Goal: Check status: Check status

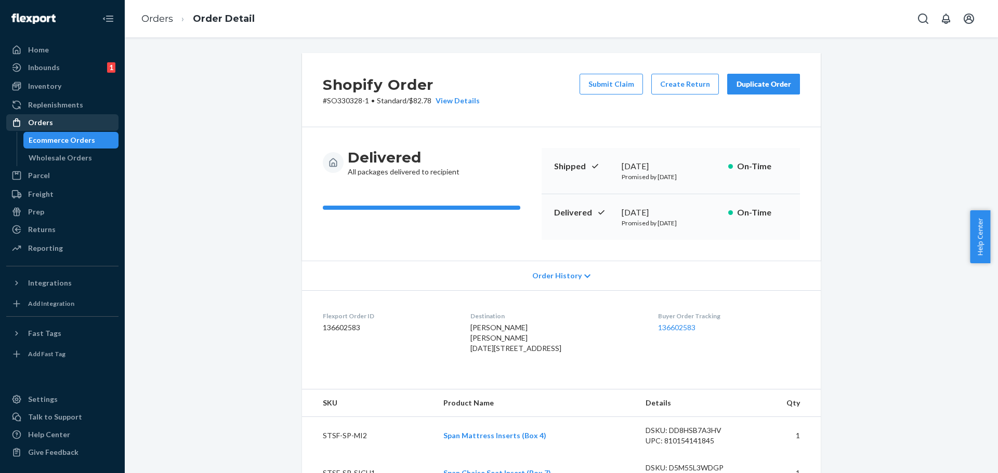
scroll to position [416, 0]
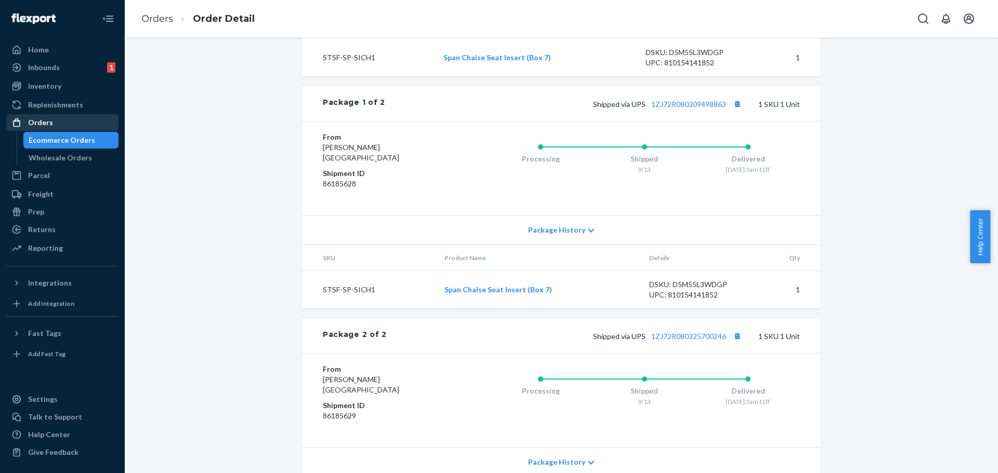
click at [57, 124] on div "Orders" at bounding box center [62, 122] width 110 height 15
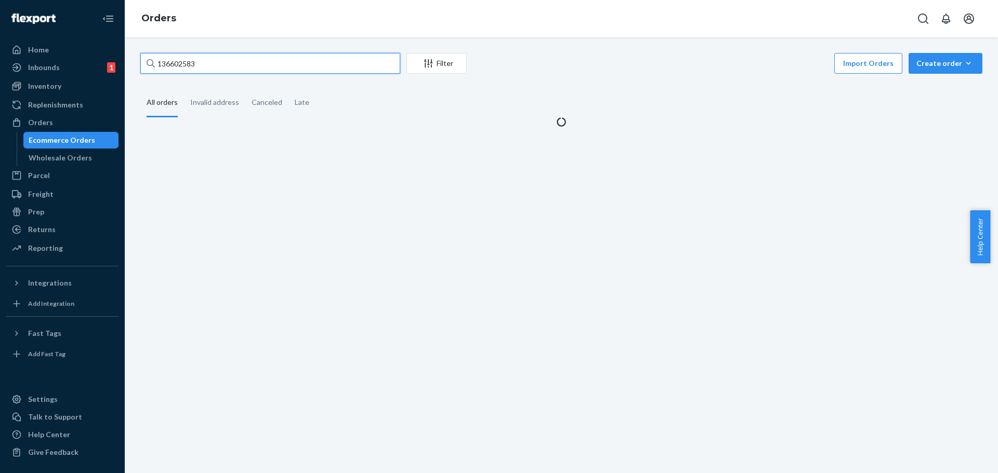
click at [174, 65] on input "136602583" at bounding box center [270, 63] width 260 height 21
click at [174, 64] on input "136602583" at bounding box center [270, 63] width 260 height 21
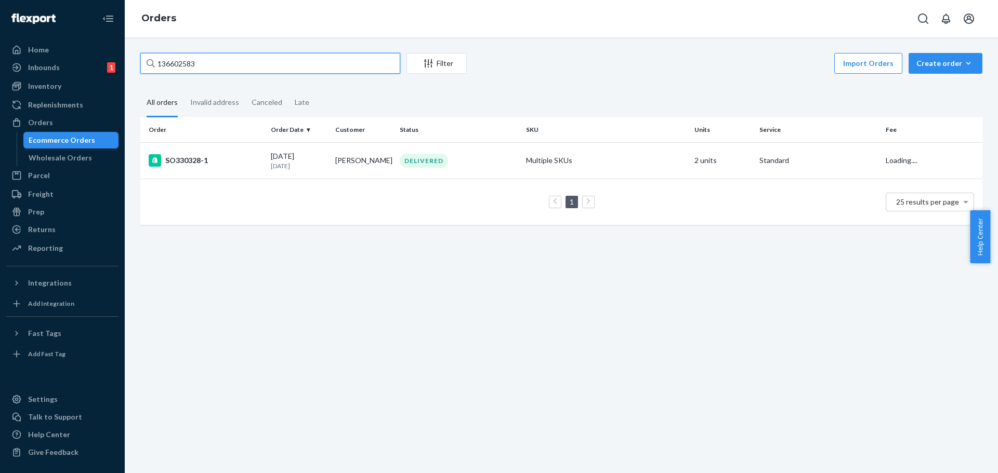
click at [174, 62] on input "136602583" at bounding box center [270, 63] width 260 height 21
paste input "925785"
type input "136925785"
click at [696, 164] on td "6 units" at bounding box center [722, 160] width 64 height 36
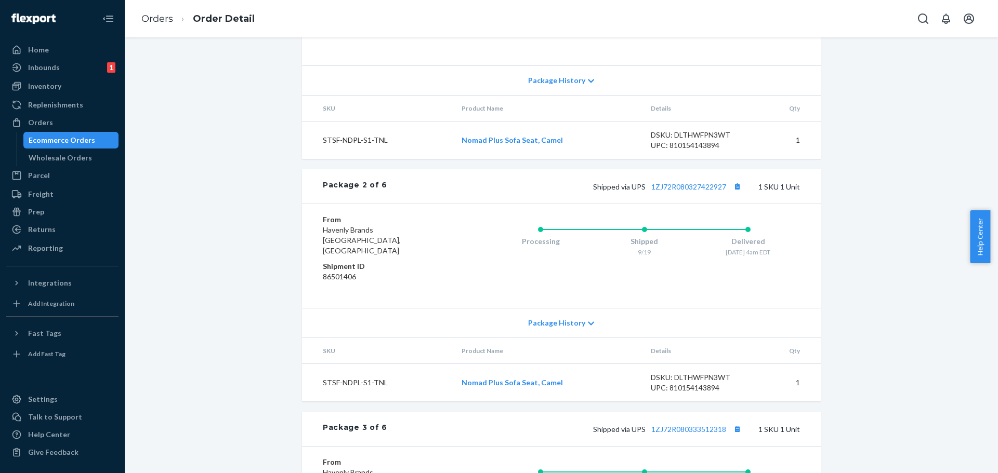
scroll to position [563, 0]
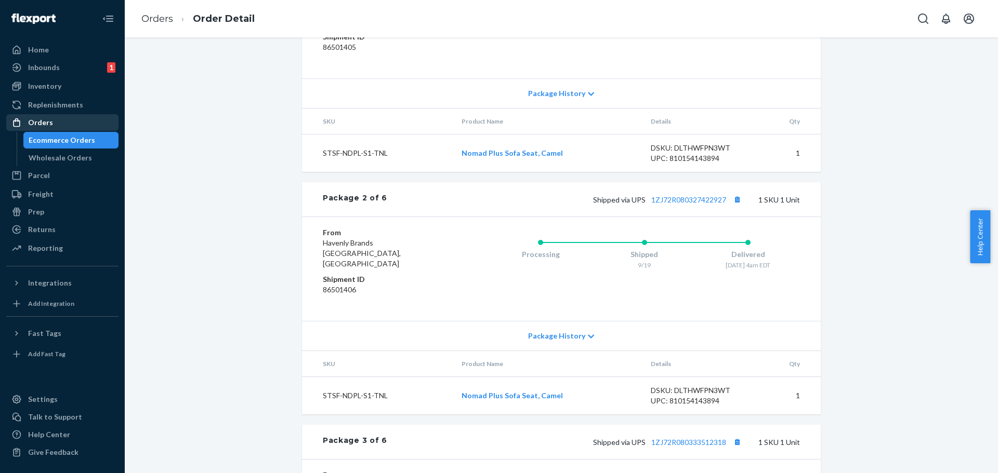
click at [44, 122] on div "Orders" at bounding box center [40, 122] width 25 height 10
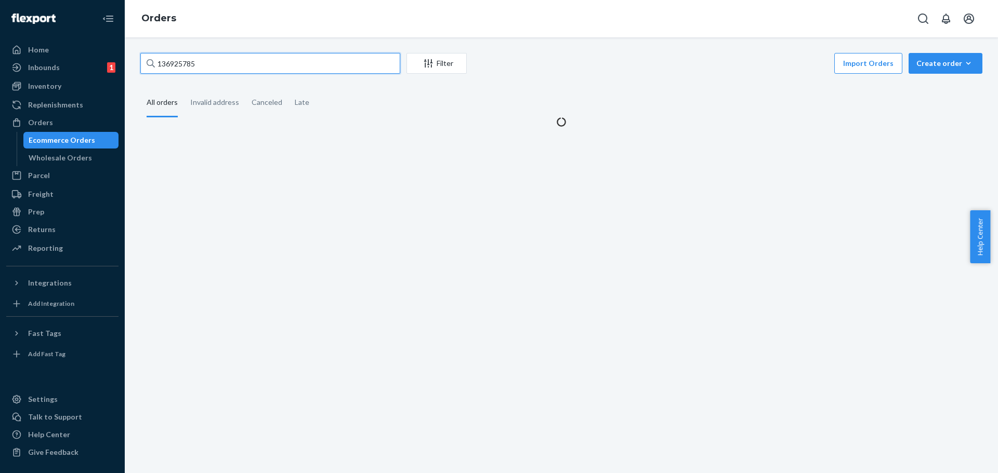
click at [175, 66] on input "136925785" at bounding box center [270, 63] width 260 height 21
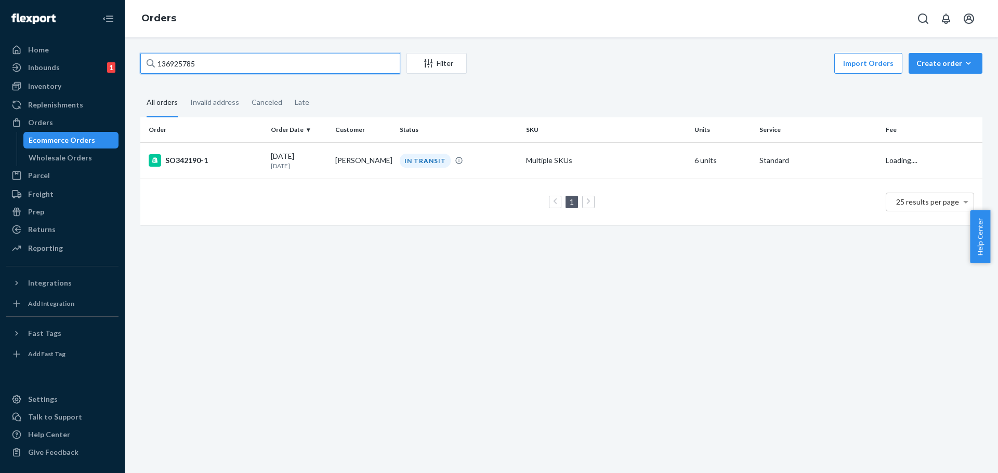
click at [175, 66] on input "136925785" at bounding box center [270, 63] width 260 height 21
click at [592, 165] on td "Multiple SKUs" at bounding box center [606, 160] width 168 height 36
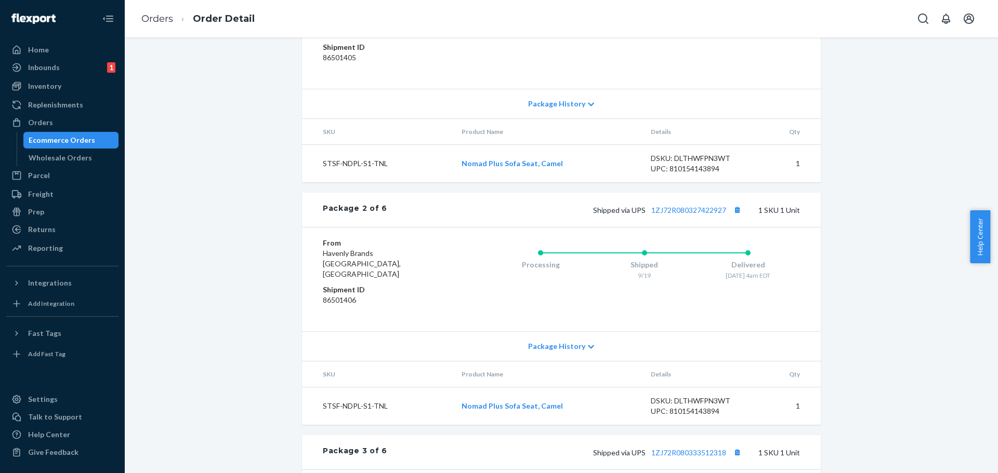
scroll to position [572, 0]
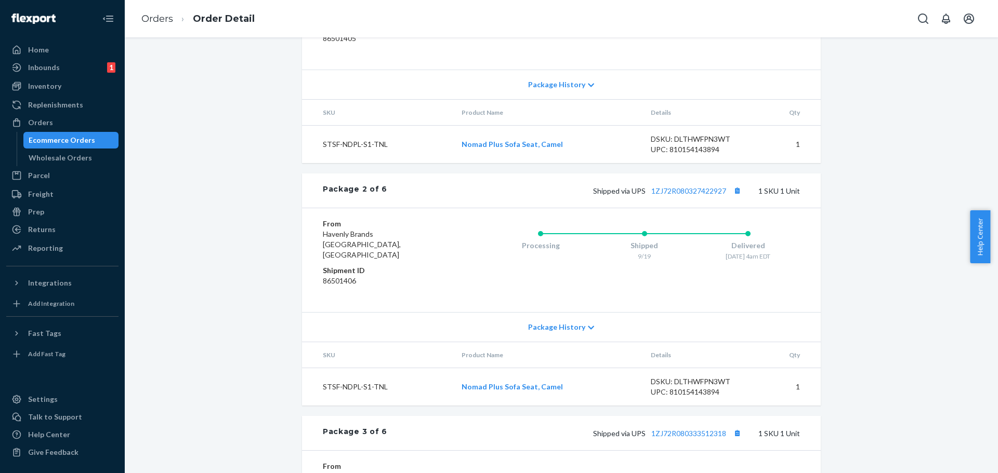
click at [725, 195] on span "Shipped via UPS 1ZJ72R080327422927" at bounding box center [668, 191] width 151 height 9
click at [732, 198] on button "Copy tracking number" at bounding box center [737, 191] width 14 height 14
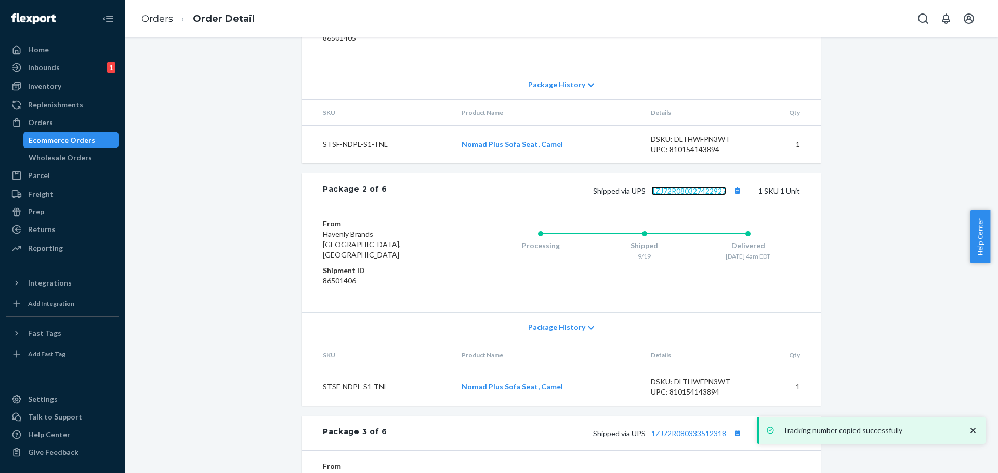
click at [708, 195] on link "1ZJ72R080327422927" at bounding box center [688, 191] width 75 height 9
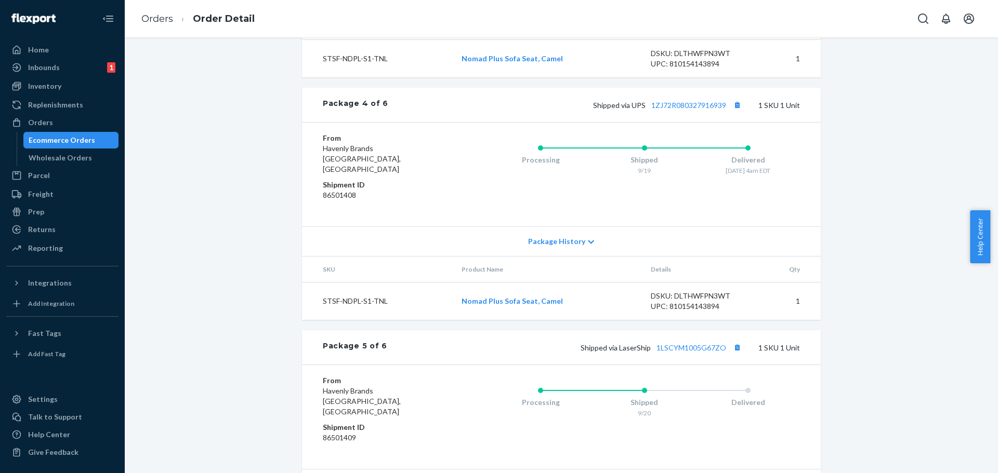
scroll to position [1195, 0]
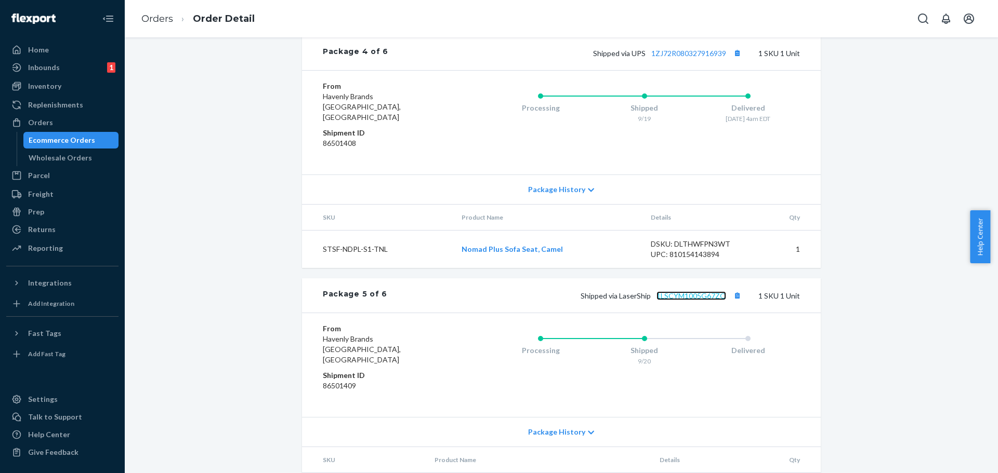
click at [717, 292] on link "1LSCYM1005G67ZO" at bounding box center [691, 296] width 70 height 9
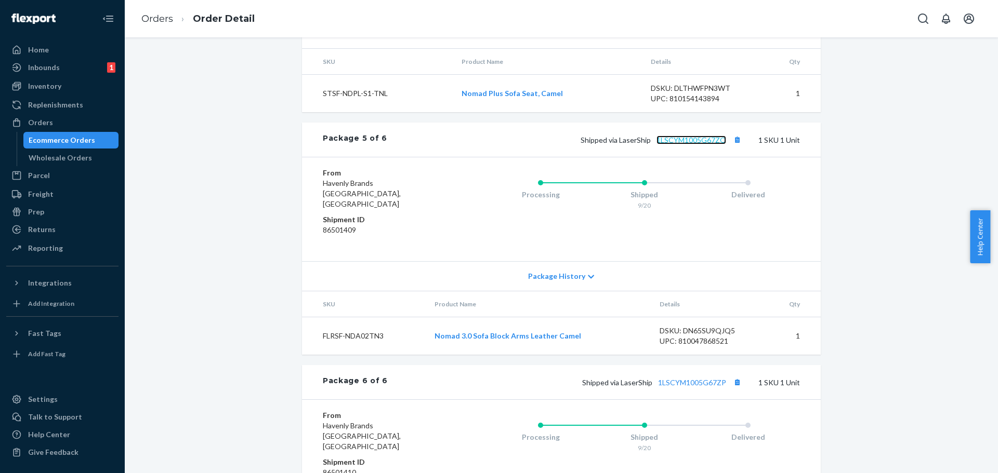
scroll to position [1403, 0]
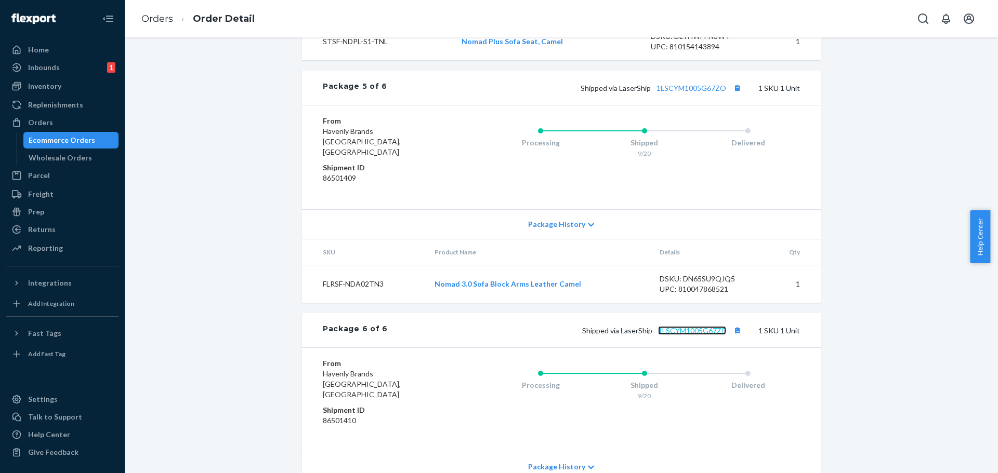
click at [699, 326] on link "1LSCYM1005G67ZP" at bounding box center [692, 330] width 68 height 9
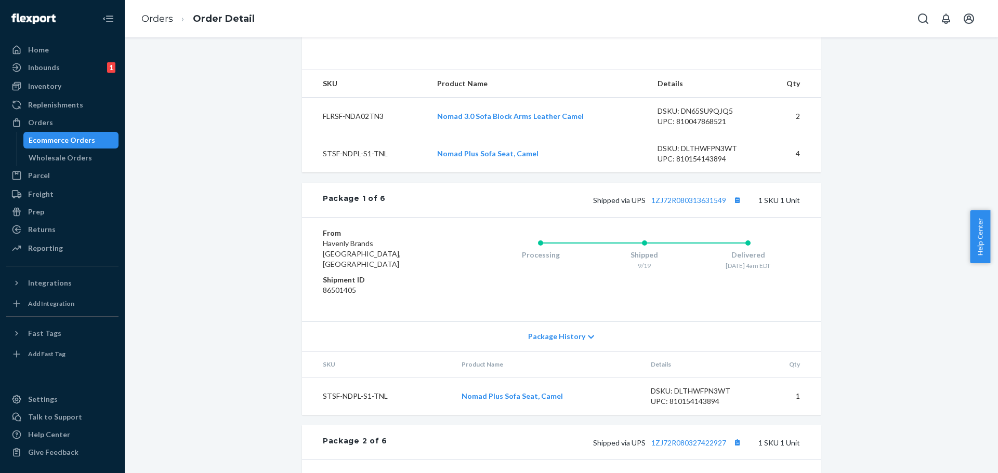
scroll to position [303, 0]
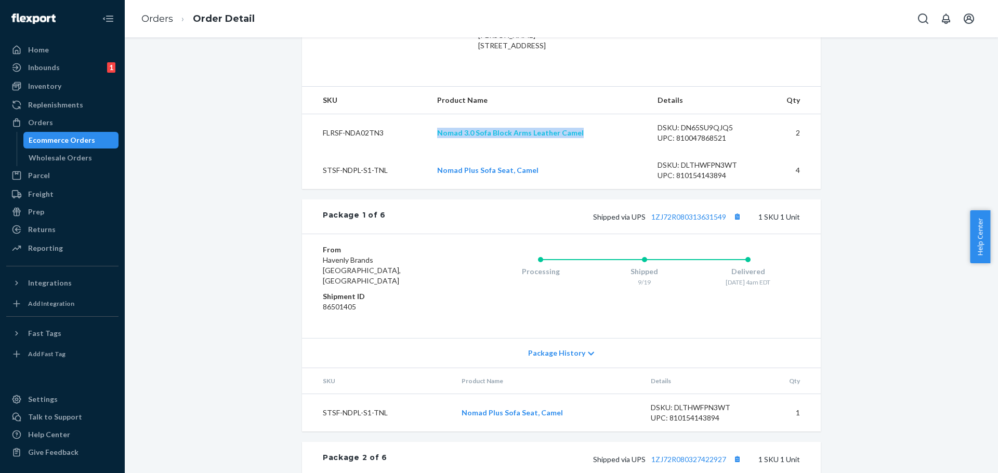
copy link "Nomad 3.0 Sofa Block Arms Leather Camel"
drag, startPoint x: 581, startPoint y: 151, endPoint x: 437, endPoint y: 152, distance: 144.0
click at [437, 152] on td "Nomad 3.0 Sofa Block Arms Leather Camel" at bounding box center [539, 133] width 220 height 38
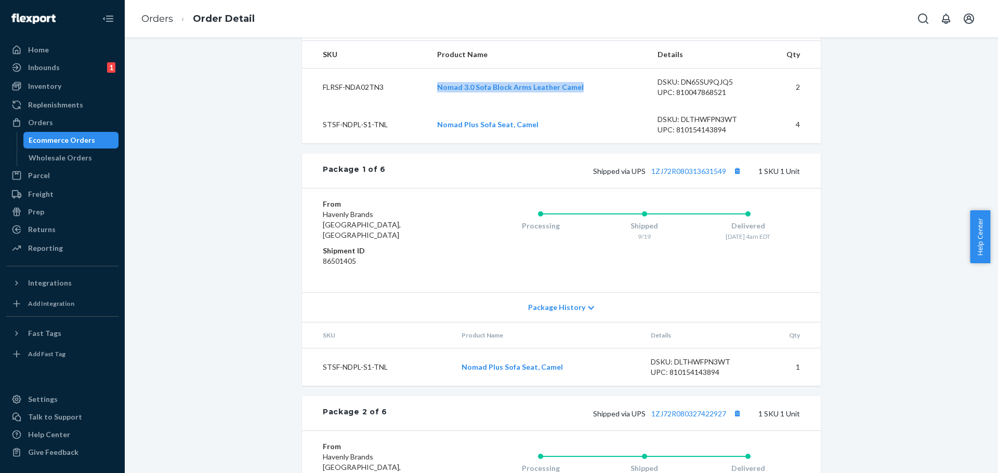
scroll to position [355, 0]
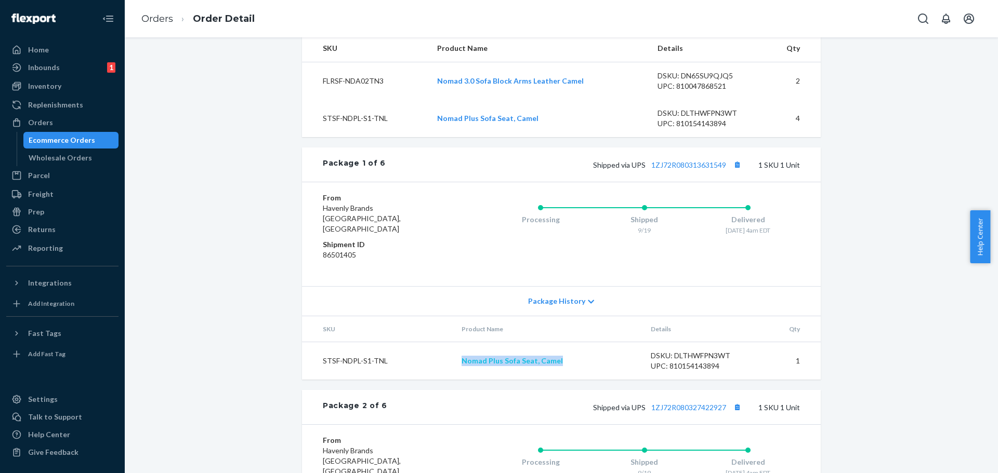
copy link "Nomad Plus Sofa Seat, Camel"
drag, startPoint x: 561, startPoint y: 372, endPoint x: 460, endPoint y: 368, distance: 100.4
click at [460, 368] on td "Nomad Plus Sofa Seat, Camel" at bounding box center [547, 362] width 189 height 38
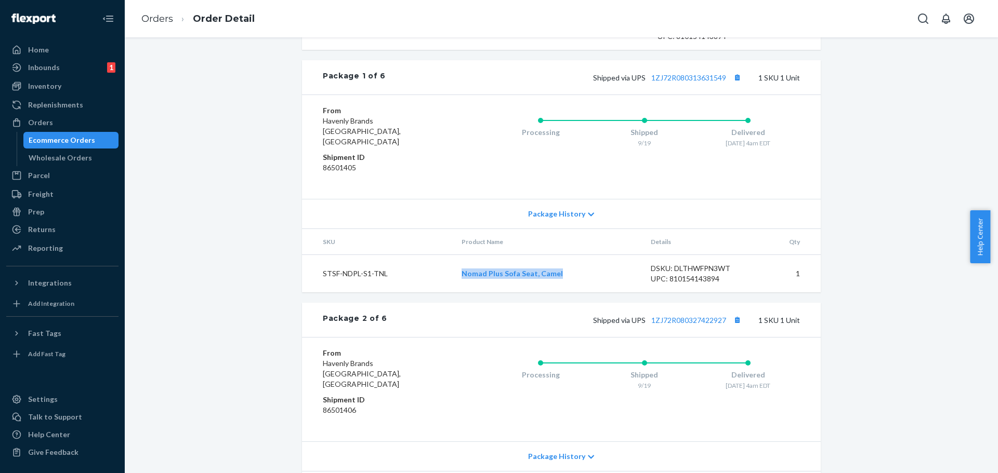
scroll to position [563, 0]
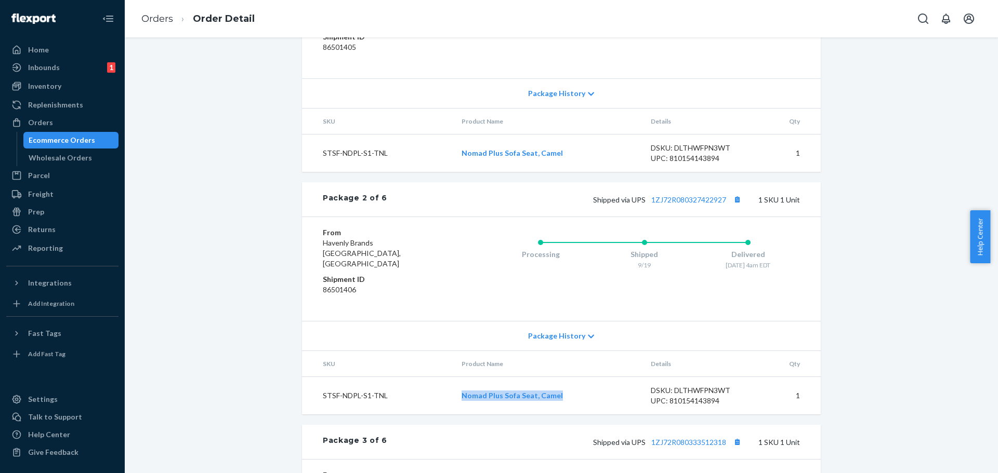
copy link "Nomad Plus Sofa Seat, Camel"
drag, startPoint x: 560, startPoint y: 399, endPoint x: 457, endPoint y: 399, distance: 102.9
click at [457, 399] on td "Nomad Plus Sofa Seat, Camel" at bounding box center [547, 396] width 189 height 38
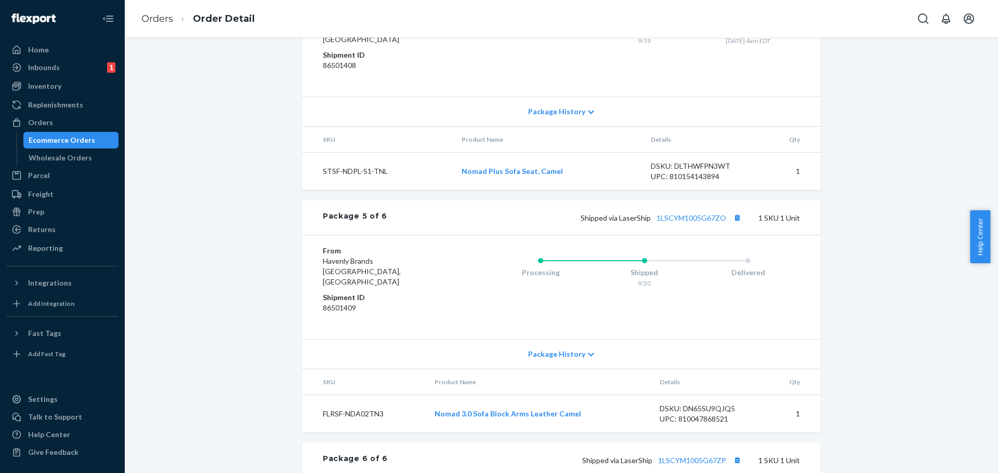
scroll to position [1291, 0]
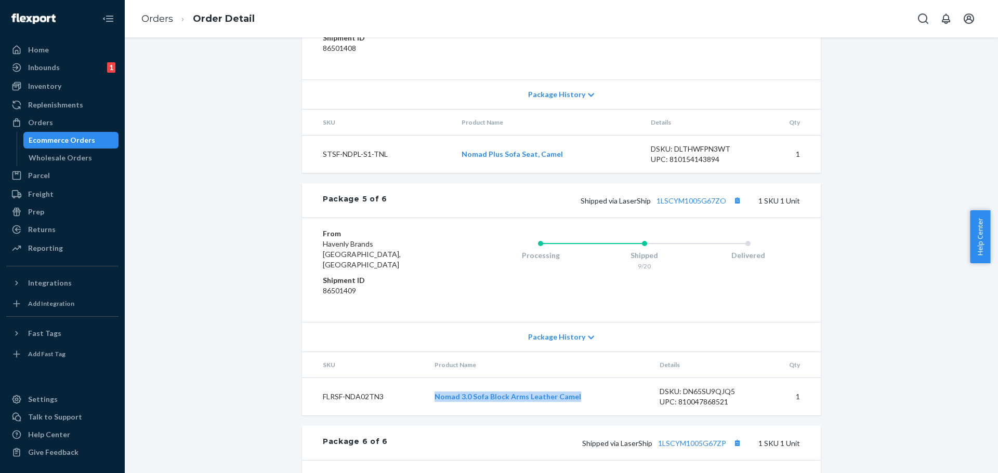
copy tr "Nomad 3.0 Sofa Block Arms Leather Camel"
drag, startPoint x: 543, startPoint y: 365, endPoint x: 650, endPoint y: 204, distance: 193.9
click at [424, 378] on tr "FLRSF-NDA02TN3 Nomad 3.0 Sofa Block Arms Leather Camel DSKU: DN65SU9QJQ5 UPC: 8…" at bounding box center [561, 397] width 519 height 38
